Goal: Task Accomplishment & Management: Use online tool/utility

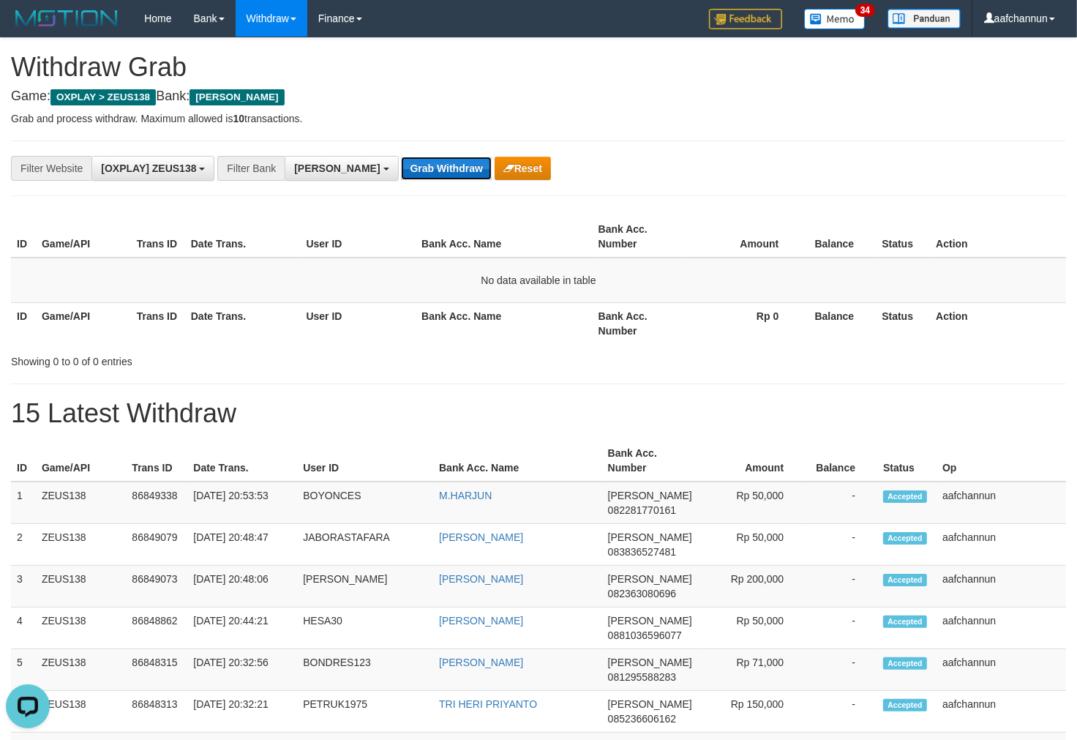
click at [401, 166] on button "Grab Withdraw" at bounding box center [446, 168] width 90 height 23
click at [401, 157] on button "Grab Withdraw" at bounding box center [446, 168] width 90 height 23
click at [401, 166] on button "Grab Withdraw" at bounding box center [446, 168] width 90 height 23
click at [401, 157] on button "Grab Withdraw" at bounding box center [446, 168] width 90 height 23
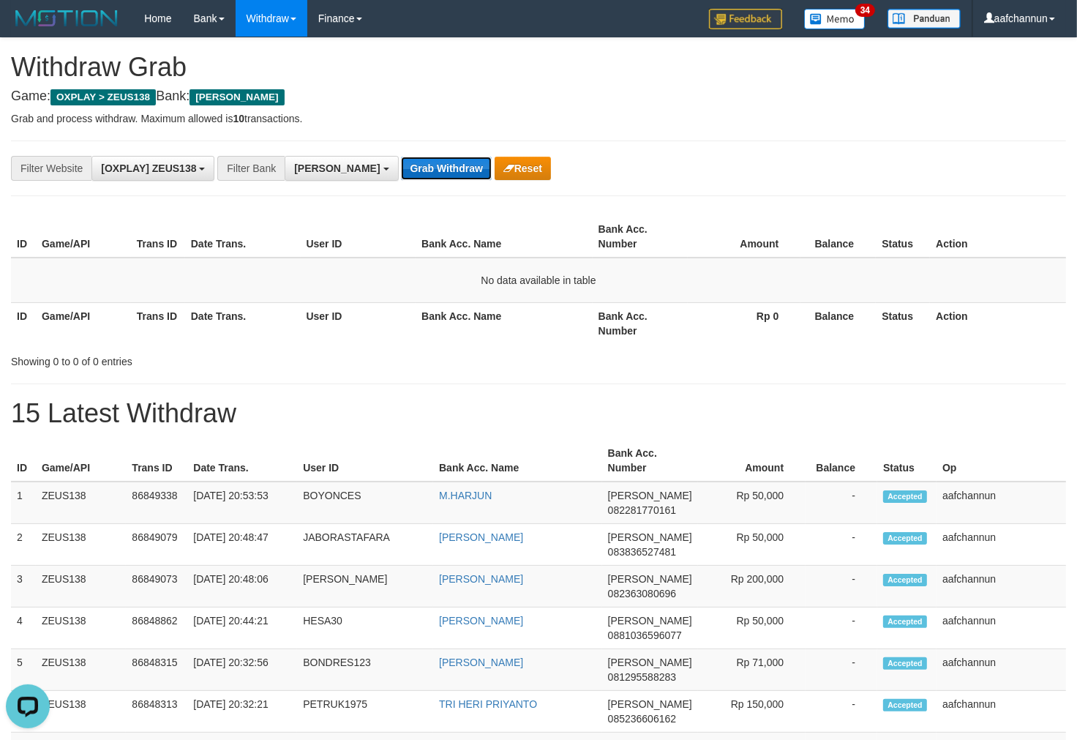
click at [401, 166] on button "Grab Withdraw" at bounding box center [446, 168] width 90 height 23
click at [401, 157] on button "Grab Withdraw" at bounding box center [446, 168] width 90 height 23
click at [401, 166] on button "Grab Withdraw" at bounding box center [446, 168] width 90 height 23
click at [401, 157] on button "Grab Withdraw" at bounding box center [446, 168] width 90 height 23
click at [401, 166] on button "Grab Withdraw" at bounding box center [446, 168] width 90 height 23
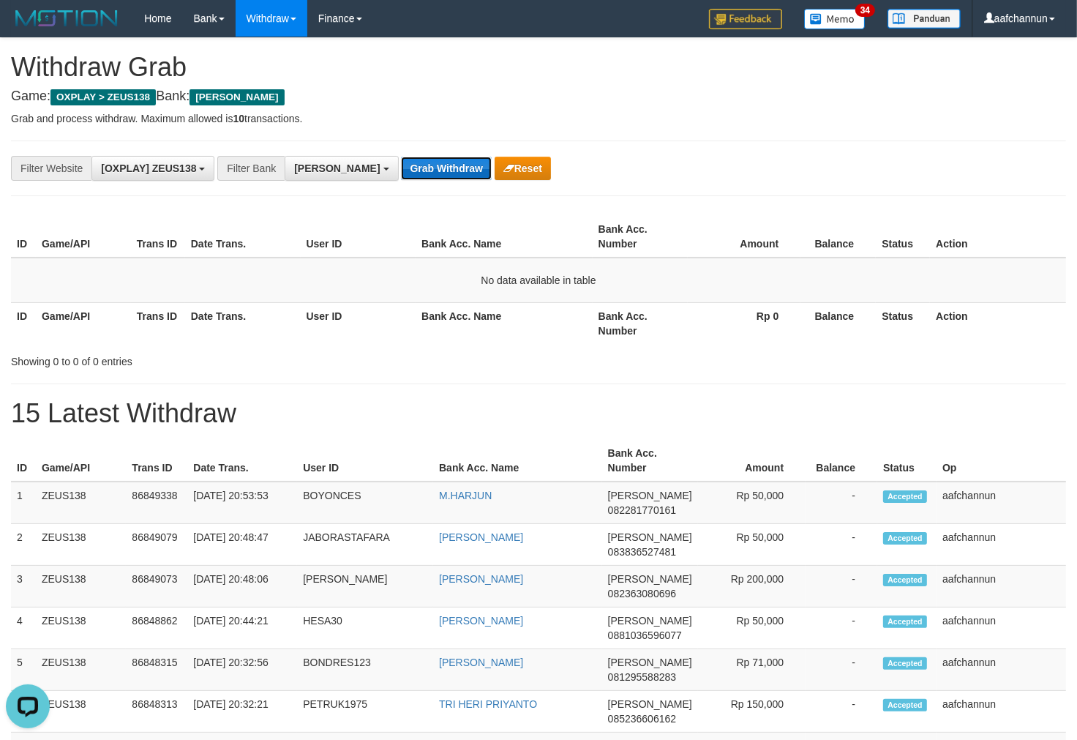
click at [401, 157] on button "Grab Withdraw" at bounding box center [446, 168] width 90 height 23
click at [401, 167] on button "Grab Withdraw" at bounding box center [446, 168] width 90 height 23
click at [401, 157] on button "Grab Withdraw" at bounding box center [446, 168] width 90 height 23
click at [401, 171] on button "Grab Withdraw" at bounding box center [446, 168] width 90 height 23
click at [401, 157] on button "Grab Withdraw" at bounding box center [446, 168] width 90 height 23
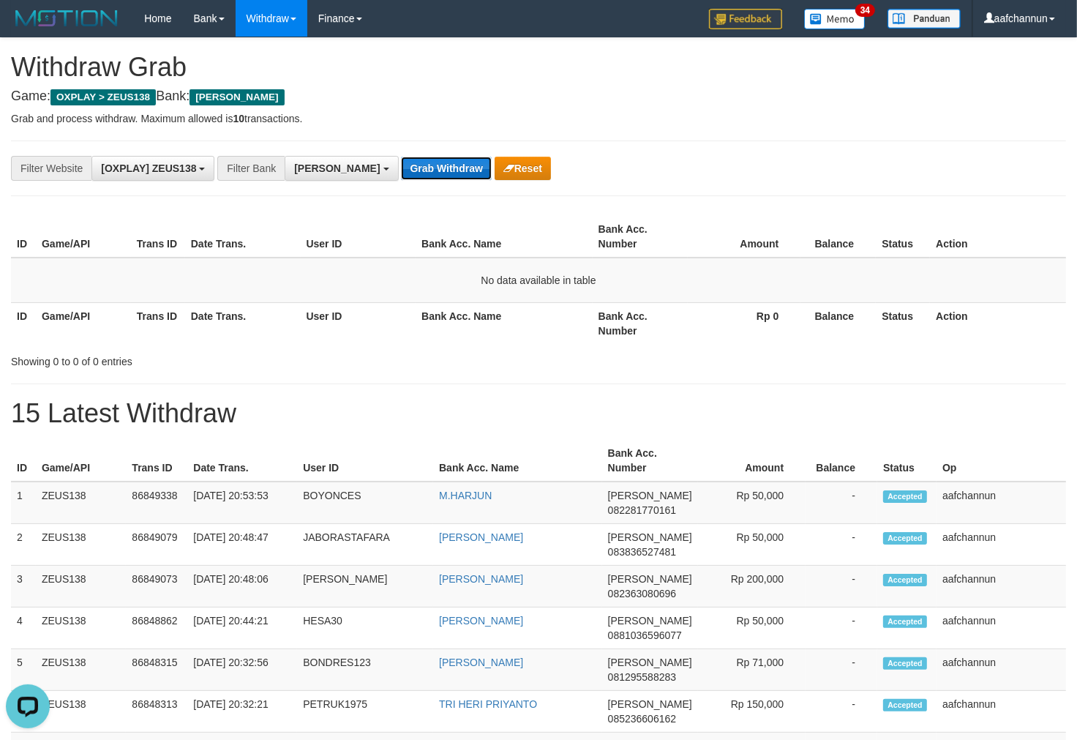
click at [401, 171] on button "Grab Withdraw" at bounding box center [446, 168] width 90 height 23
click at [401, 157] on button "Grab Withdraw" at bounding box center [446, 168] width 90 height 23
click at [401, 171] on button "Grab Withdraw" at bounding box center [446, 168] width 90 height 23
click at [401, 157] on button "Grab Withdraw" at bounding box center [446, 168] width 90 height 23
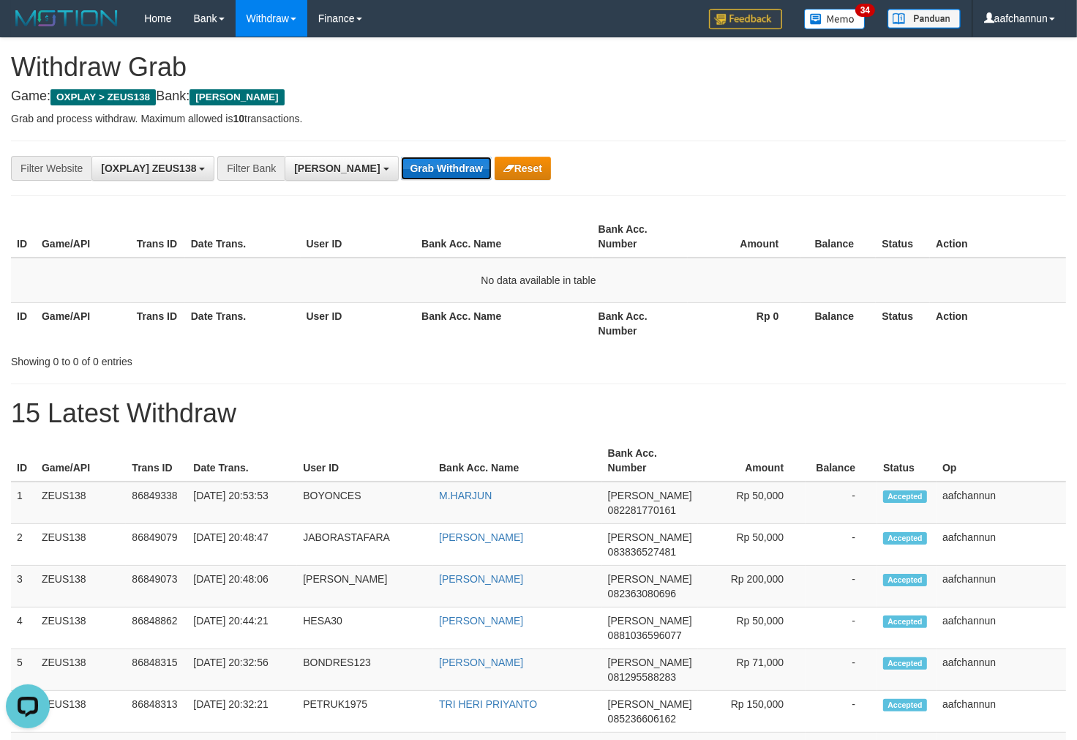
click at [401, 157] on button "Grab Withdraw" at bounding box center [446, 168] width 90 height 23
